Goal: Navigation & Orientation: Find specific page/section

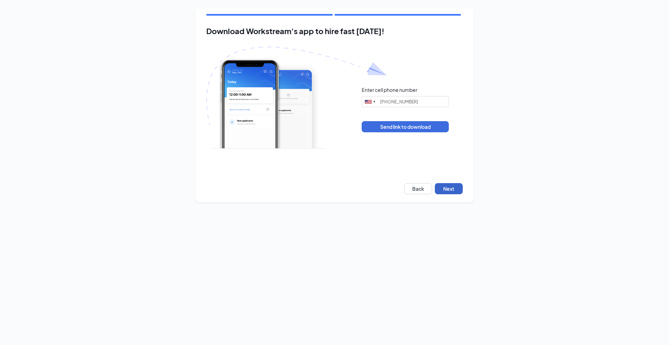
click at [442, 190] on button "Next" at bounding box center [449, 188] width 28 height 11
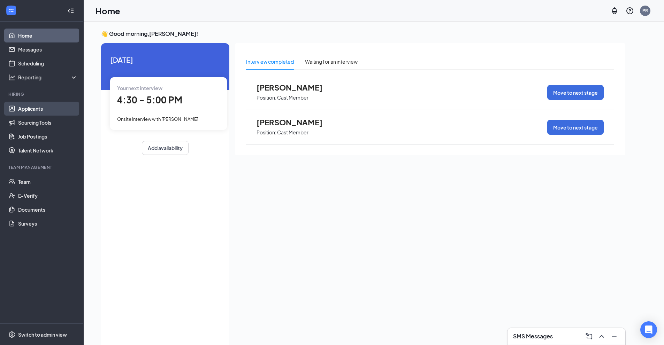
click at [30, 110] on link "Applicants" at bounding box center [48, 109] width 60 height 14
